Goal: Information Seeking & Learning: Learn about a topic

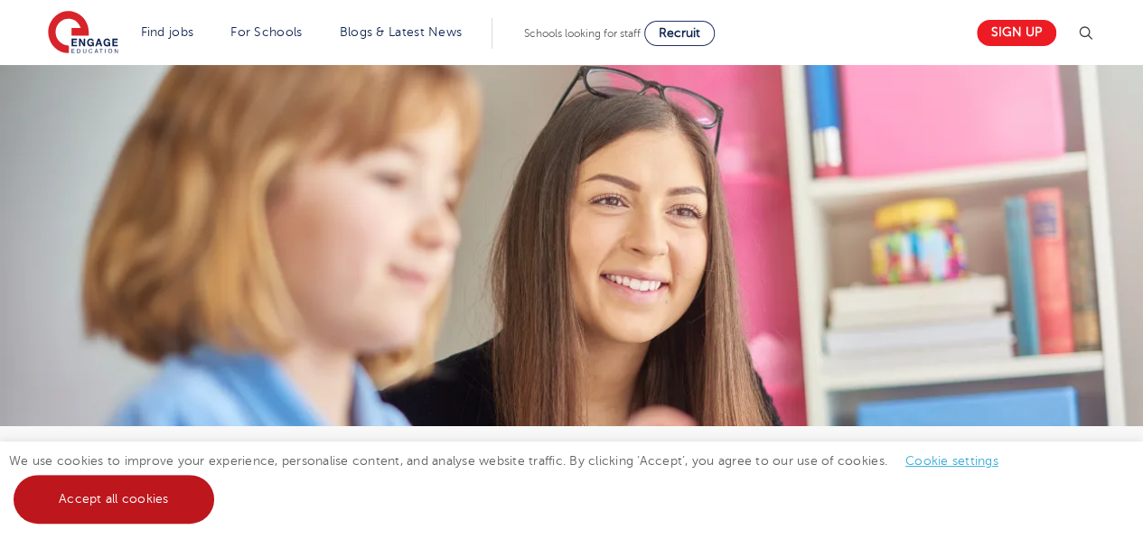
click at [170, 489] on link "Accept all cookies" at bounding box center [114, 499] width 201 height 49
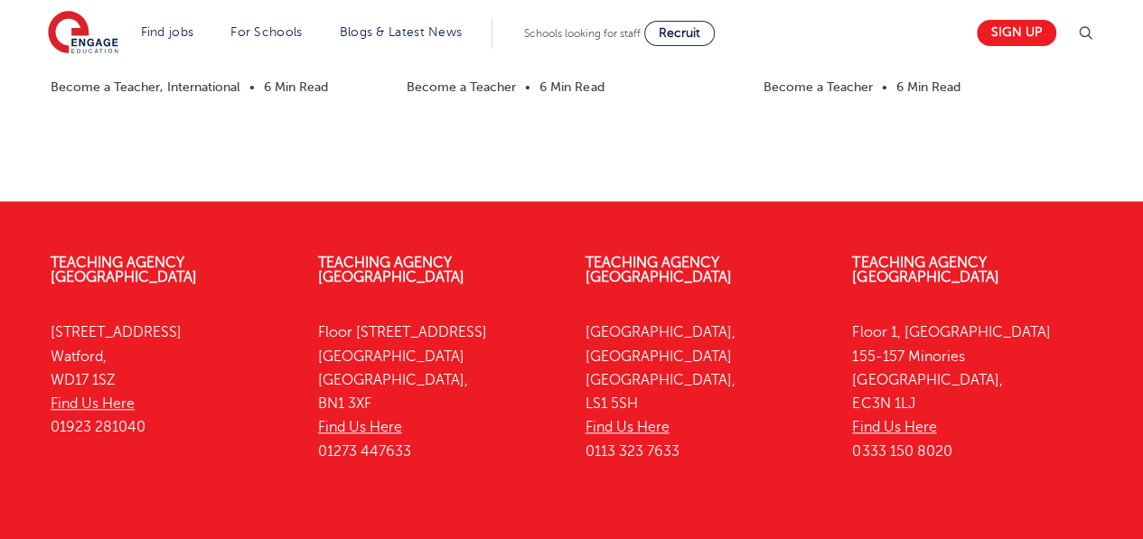
scroll to position [3873, 0]
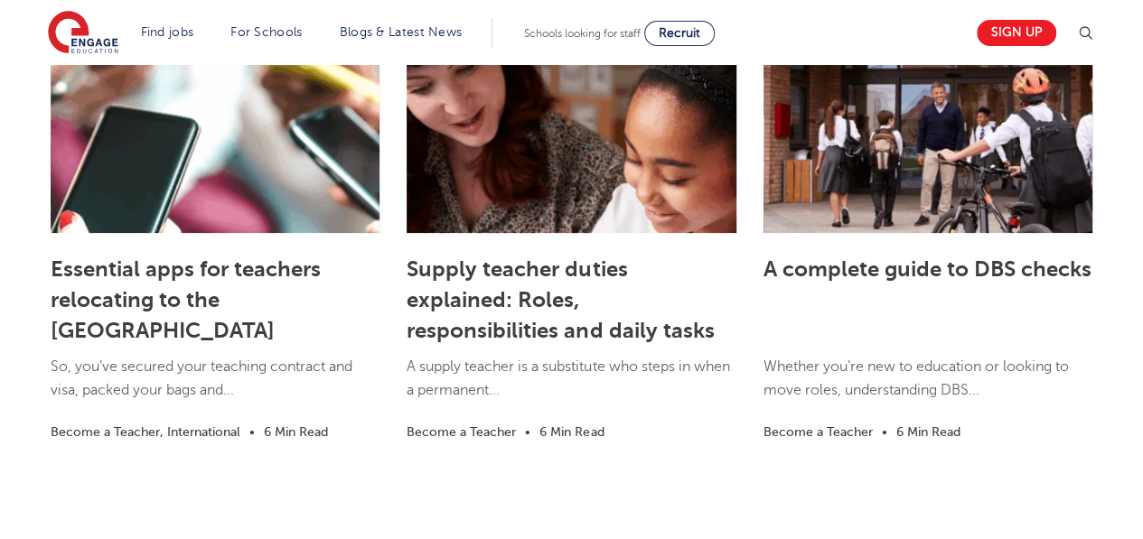
scroll to position [3613, 0]
